Goal: Find specific page/section: Find specific page/section

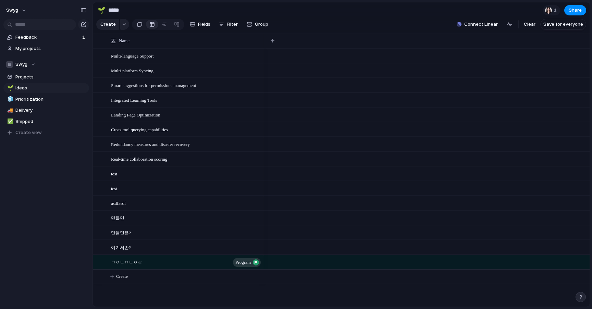
click at [138, 23] on div at bounding box center [140, 24] width 6 height 11
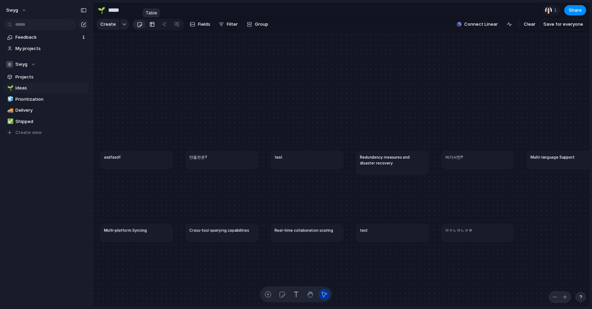
click at [151, 23] on div at bounding box center [151, 24] width 5 height 11
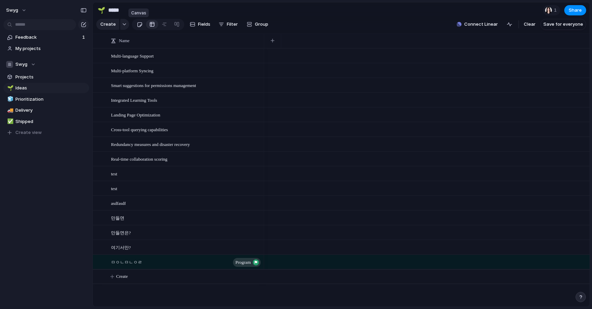
click at [141, 25] on link at bounding box center [139, 24] width 13 height 11
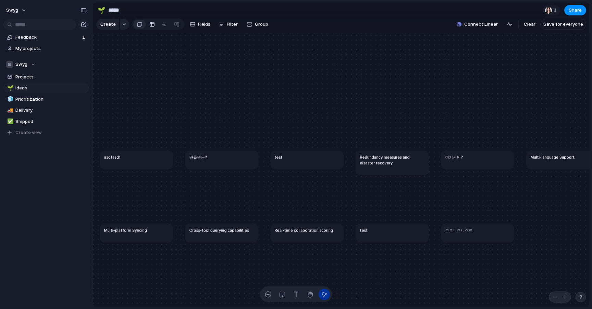
click at [152, 23] on div at bounding box center [151, 24] width 5 height 11
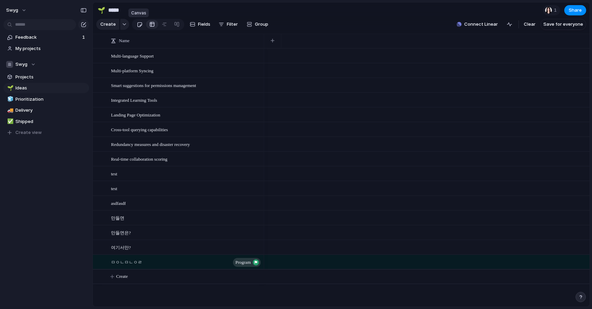
click at [142, 22] on link at bounding box center [139, 24] width 13 height 11
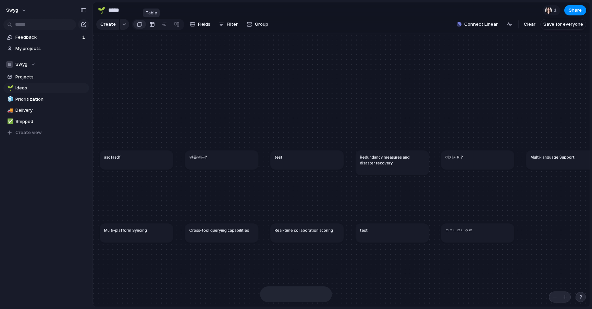
click at [151, 24] on div at bounding box center [151, 24] width 5 height 11
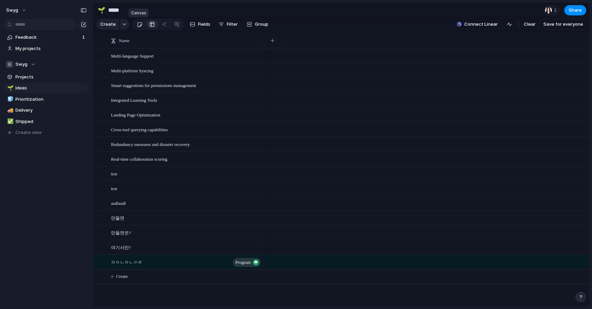
click at [140, 24] on div at bounding box center [140, 24] width 6 height 11
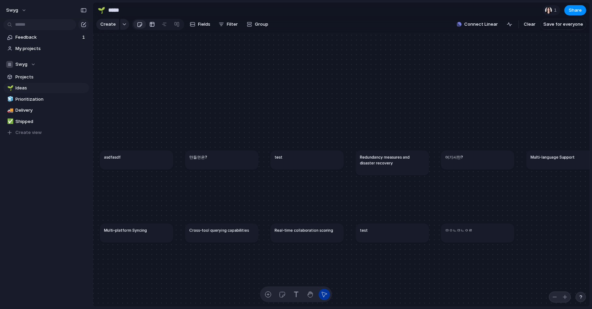
click at [152, 24] on div at bounding box center [151, 24] width 5 height 11
